Goal: Check status

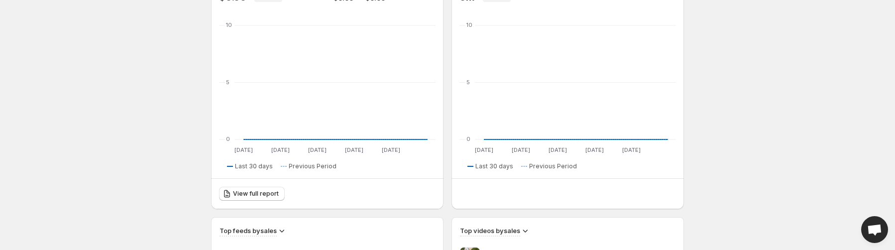
scroll to position [199, 0]
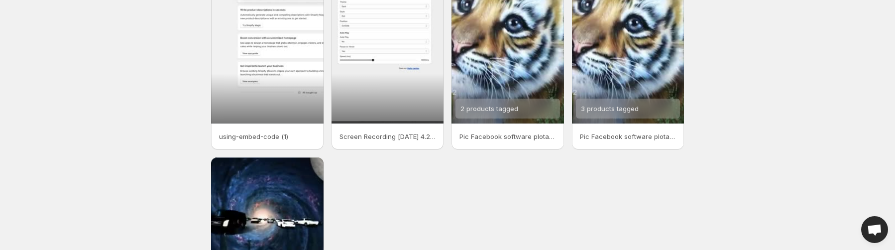
scroll to position [100, 0]
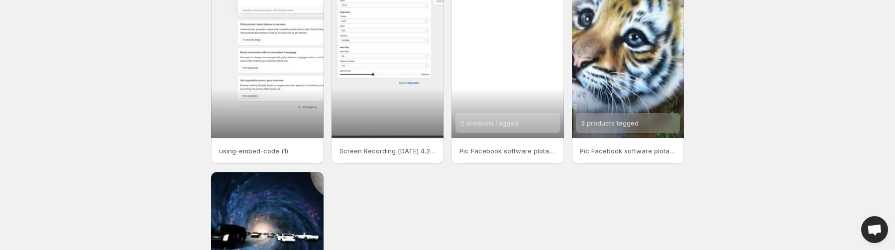
click at [508, 84] on div "2 products tagged" at bounding box center [507, 38] width 112 height 200
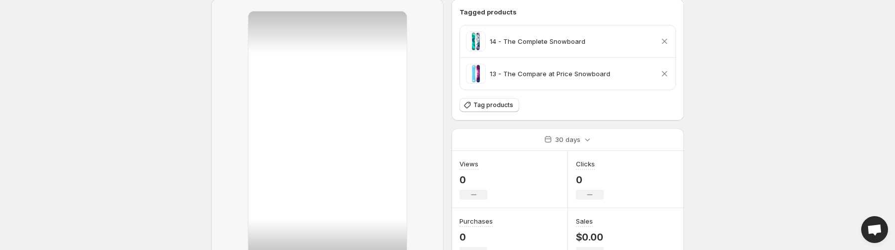
scroll to position [50, 0]
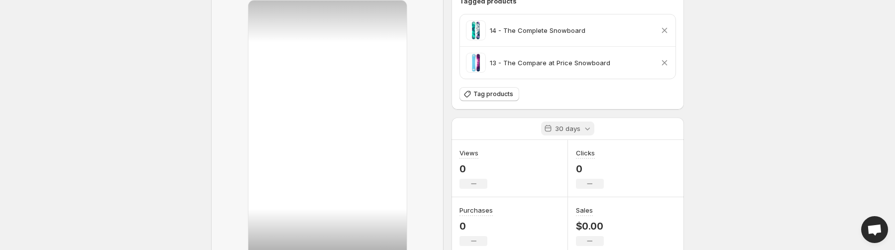
click at [551, 129] on icon at bounding box center [548, 128] width 6 height 7
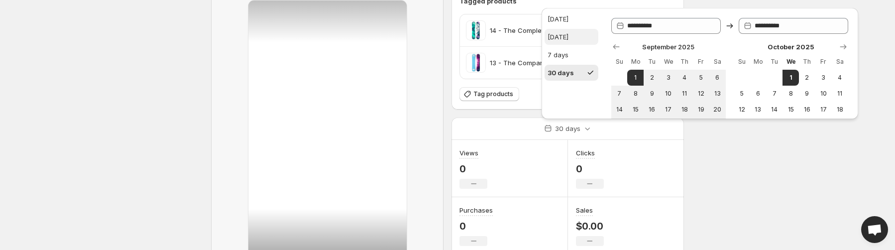
click at [566, 41] on div "[DATE]" at bounding box center [557, 37] width 21 height 10
type input "**********"
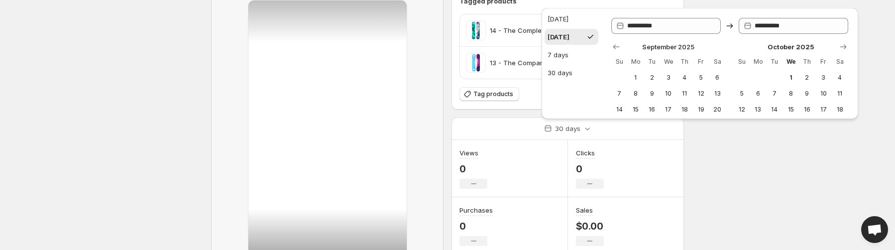
click at [826, 174] on body "Home Feeds Videos Subscription Settings Pic Facebook software plotagraph. This …" at bounding box center [447, 75] width 895 height 250
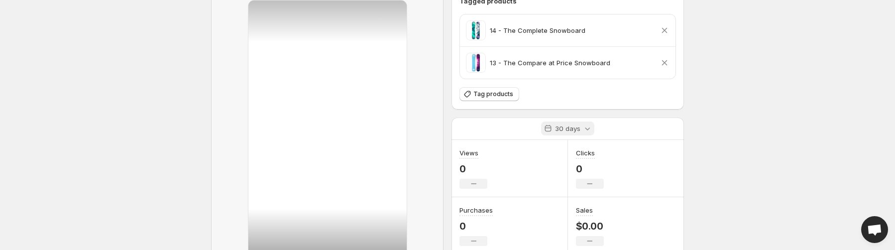
click at [559, 133] on div "30 days" at bounding box center [567, 128] width 53 height 14
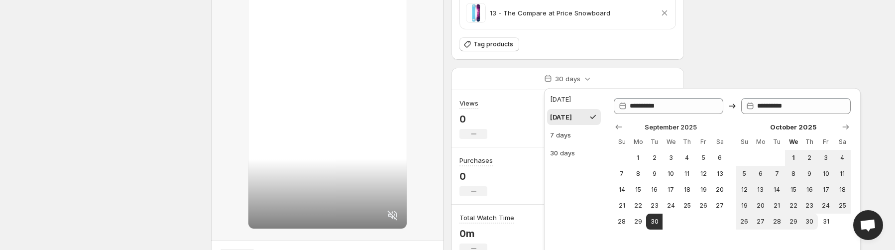
scroll to position [0, 0]
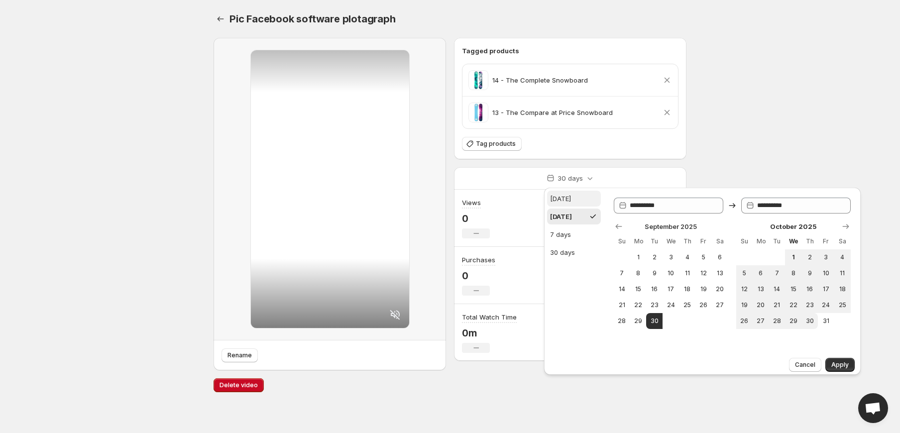
click at [571, 199] on button "[DATE]" at bounding box center [574, 199] width 54 height 16
type input "**********"
click at [842, 367] on span "Apply" at bounding box center [839, 365] width 17 height 8
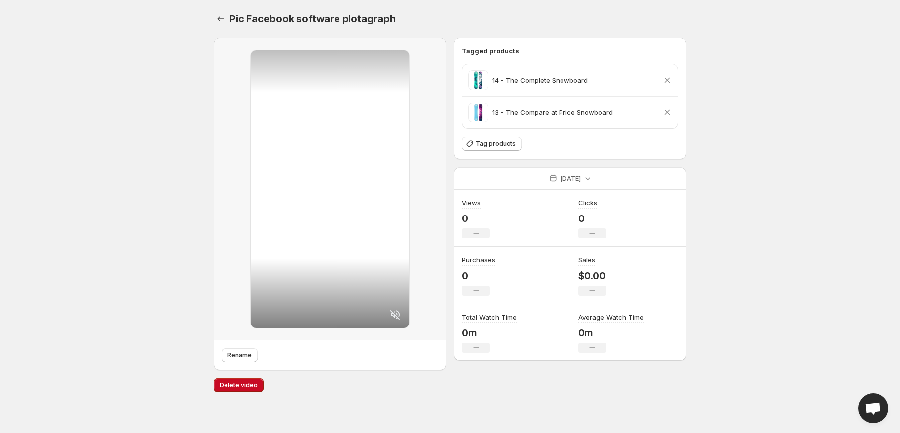
click at [559, 187] on div "[DATE]" at bounding box center [570, 178] width 57 height 22
click at [562, 185] on div "[DATE]" at bounding box center [570, 178] width 49 height 14
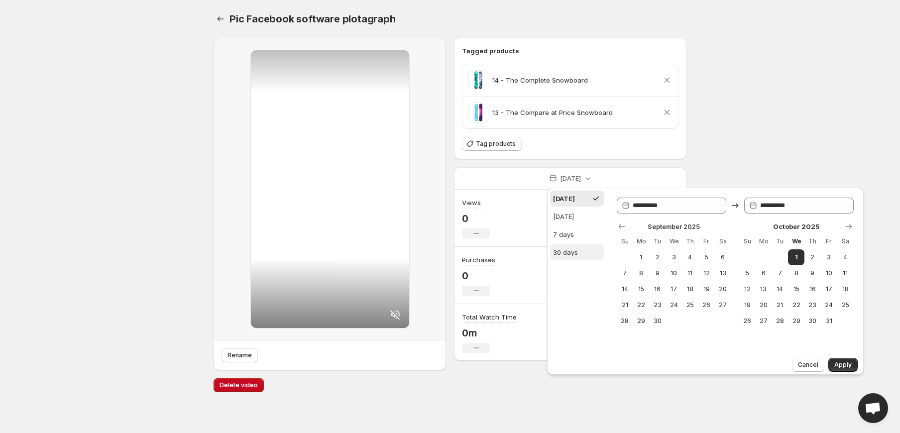
click at [564, 251] on div "30 days" at bounding box center [565, 252] width 25 height 10
type input "**********"
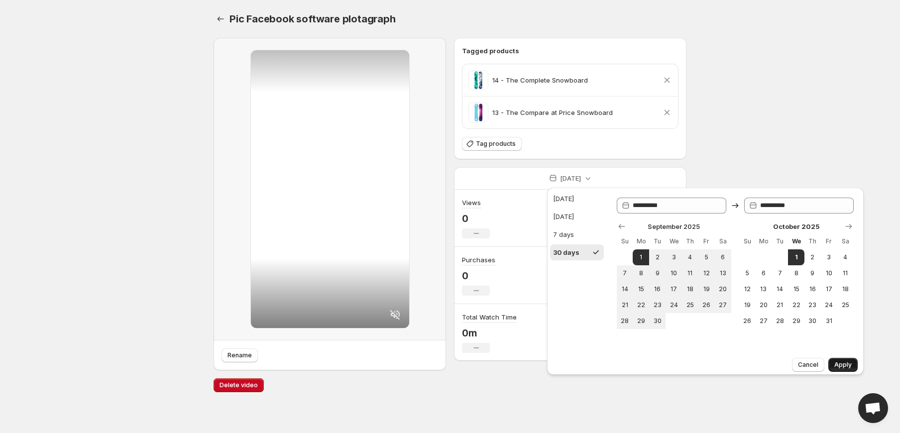
click at [838, 363] on span "Apply" at bounding box center [842, 365] width 17 height 8
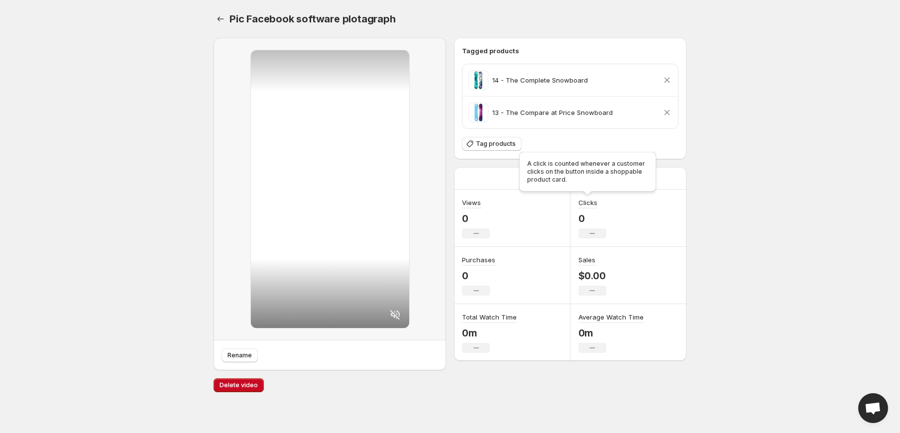
click at [582, 179] on div "A click is counted whenever a customer clicks on the button inside a shoppable …" at bounding box center [587, 174] width 141 height 48
drag, startPoint x: 488, startPoint y: 181, endPoint x: 518, endPoint y: 182, distance: 29.9
click at [488, 181] on div "30 days" at bounding box center [570, 178] width 232 height 22
click at [553, 183] on icon at bounding box center [550, 178] width 10 height 10
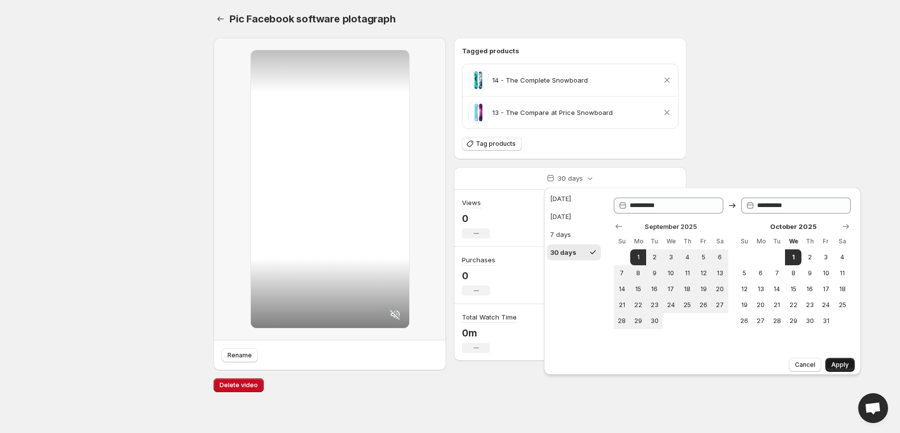
click at [845, 365] on span "Apply" at bounding box center [839, 365] width 17 height 8
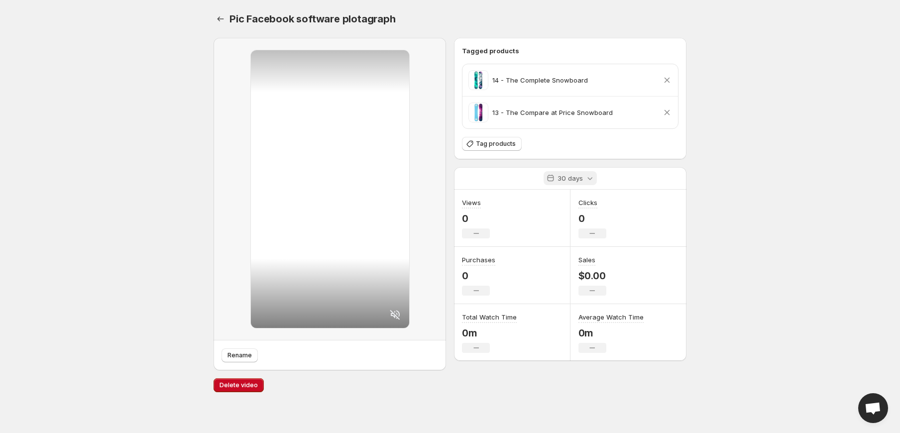
click at [567, 181] on p "30 days" at bounding box center [569, 178] width 25 height 10
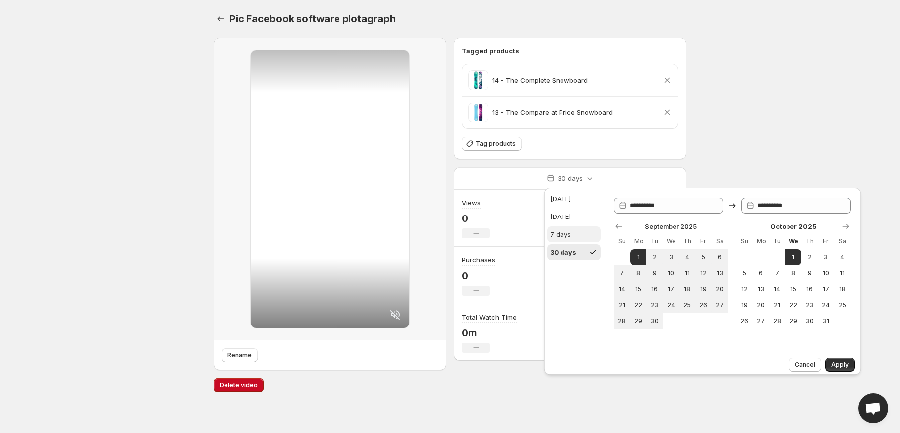
click at [563, 230] on div "7 days" at bounding box center [560, 234] width 21 height 10
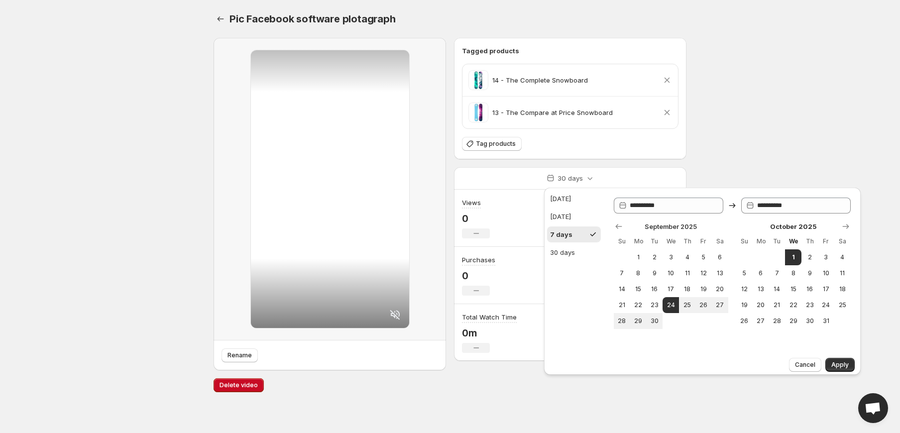
type input "**********"
click at [840, 363] on span "Apply" at bounding box center [839, 365] width 17 height 8
